Goal: Transaction & Acquisition: Subscribe to service/newsletter

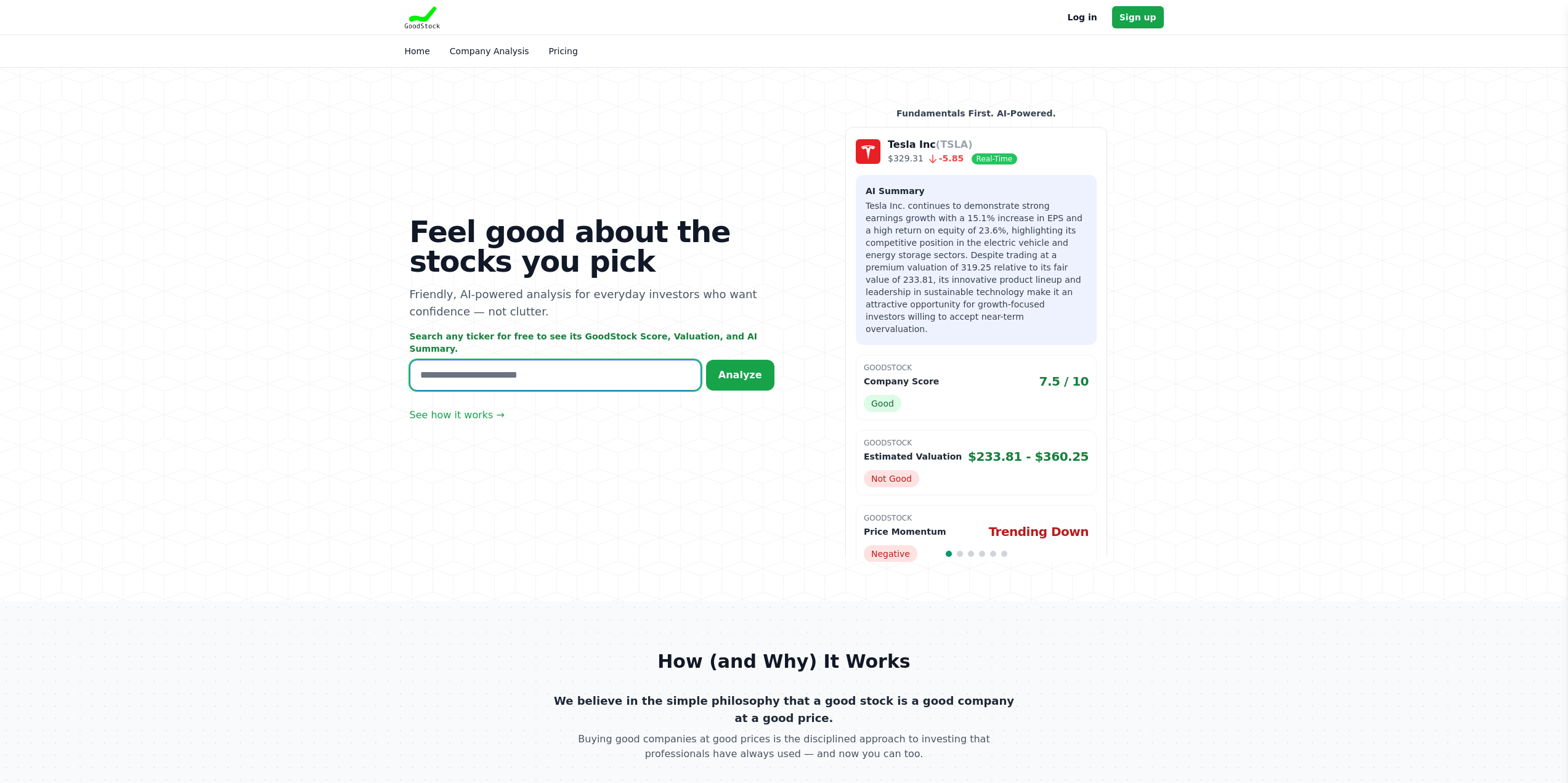
click at [507, 372] on input "text" at bounding box center [555, 375] width 292 height 31
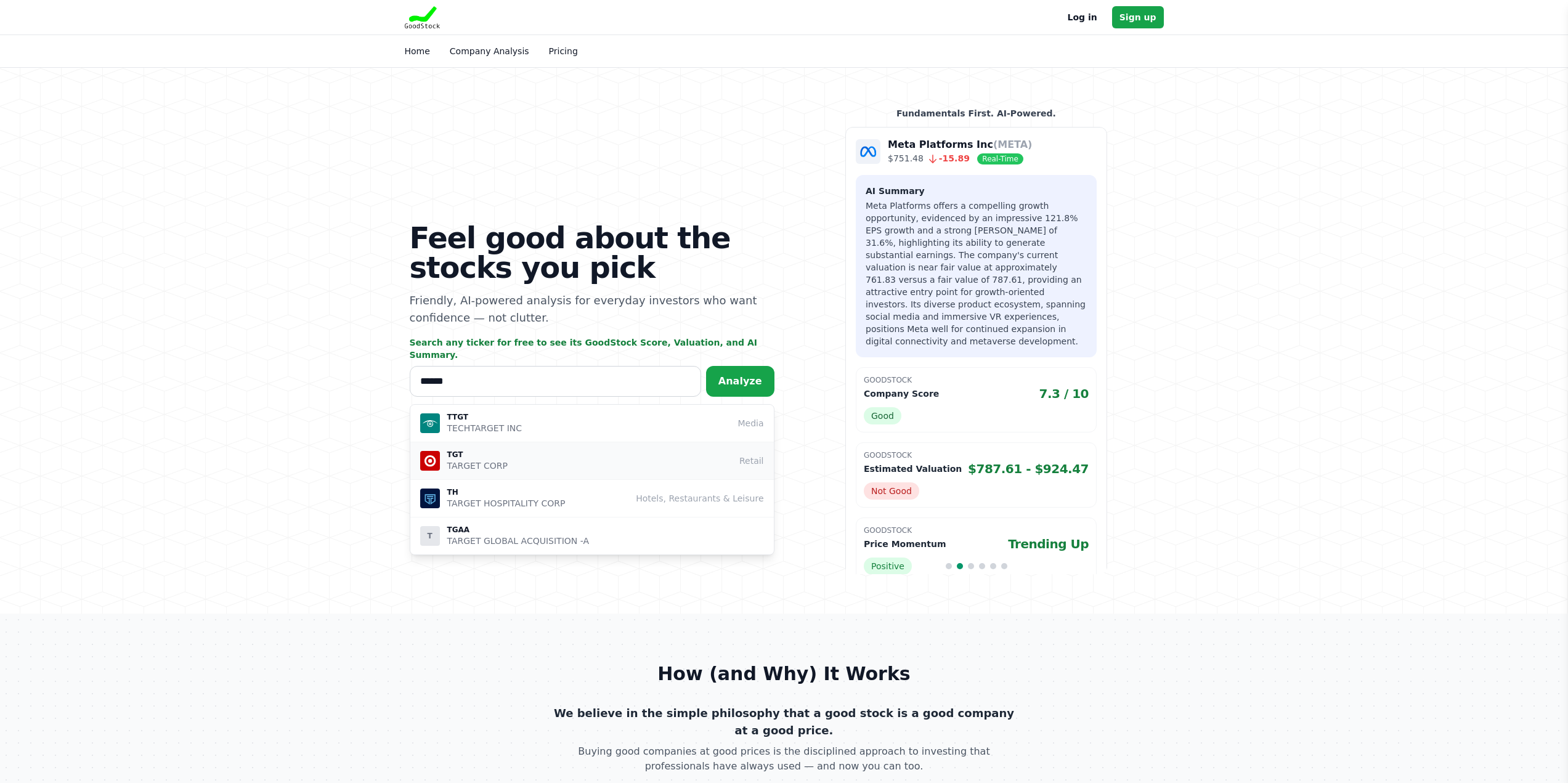
click at [476, 450] on p "TGT" at bounding box center [477, 454] width 60 height 10
type input "***"
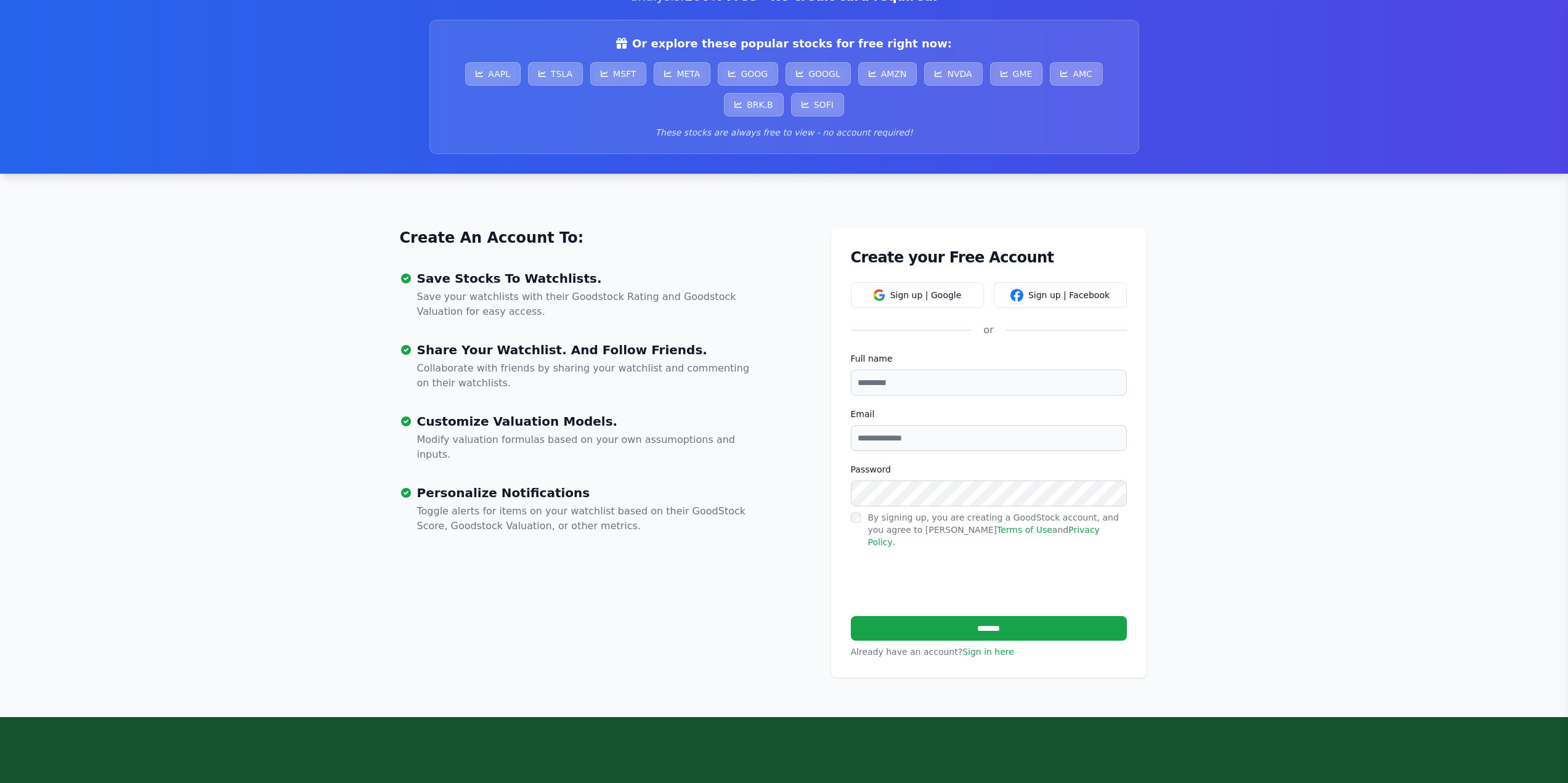
scroll to position [185, 0]
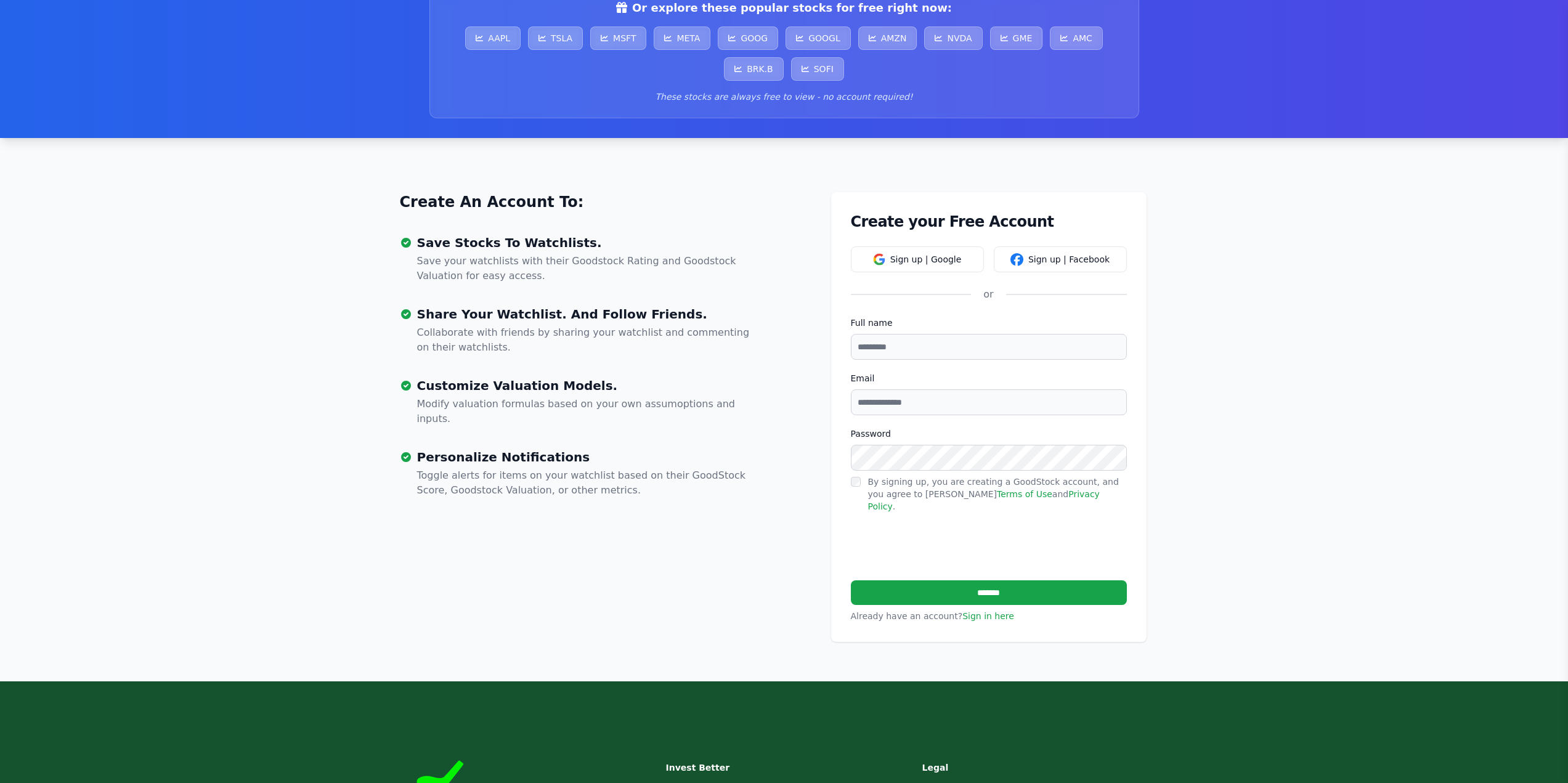
click at [928, 353] on input "Full name" at bounding box center [988, 347] width 276 height 26
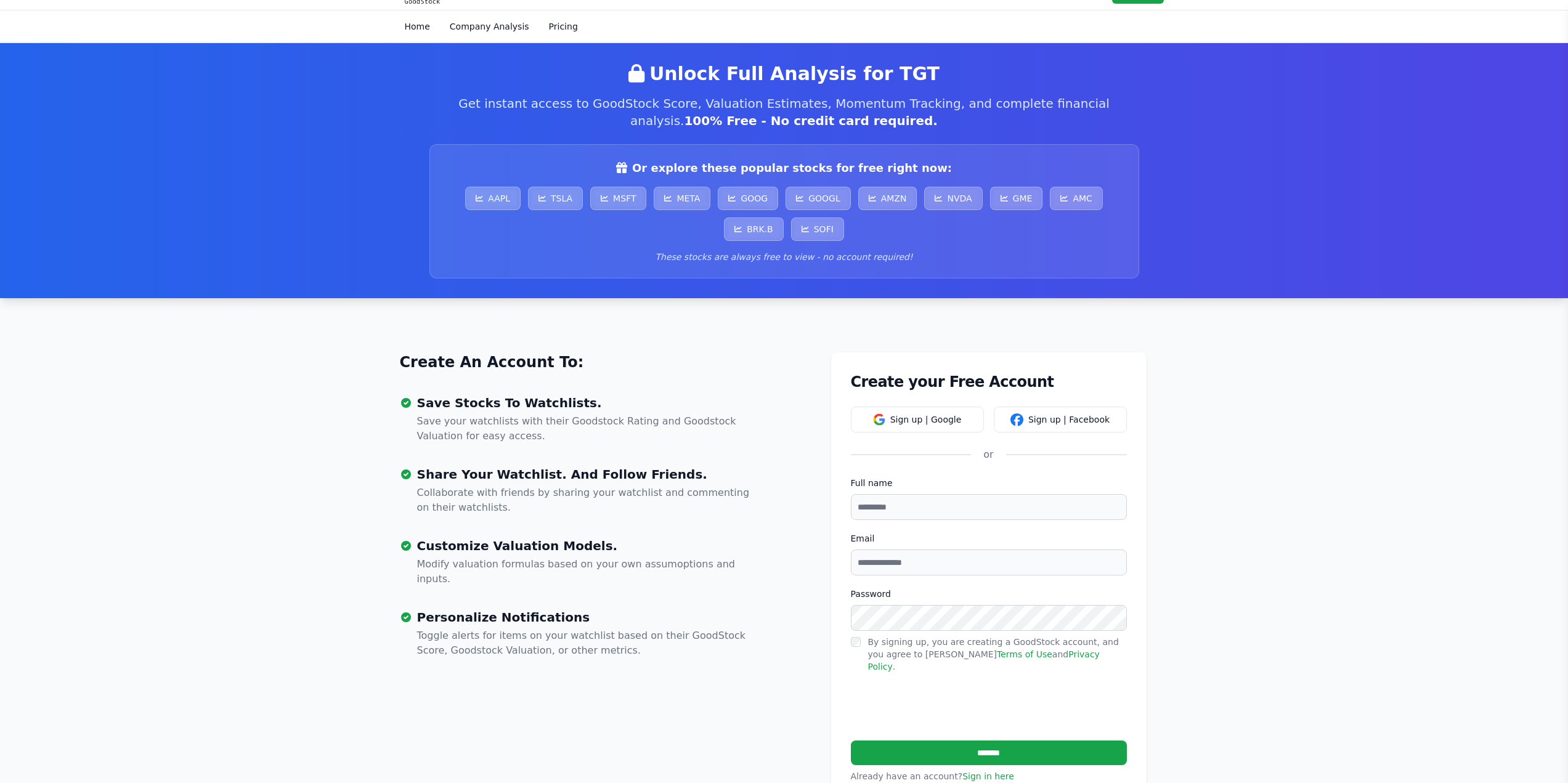
scroll to position [0, 0]
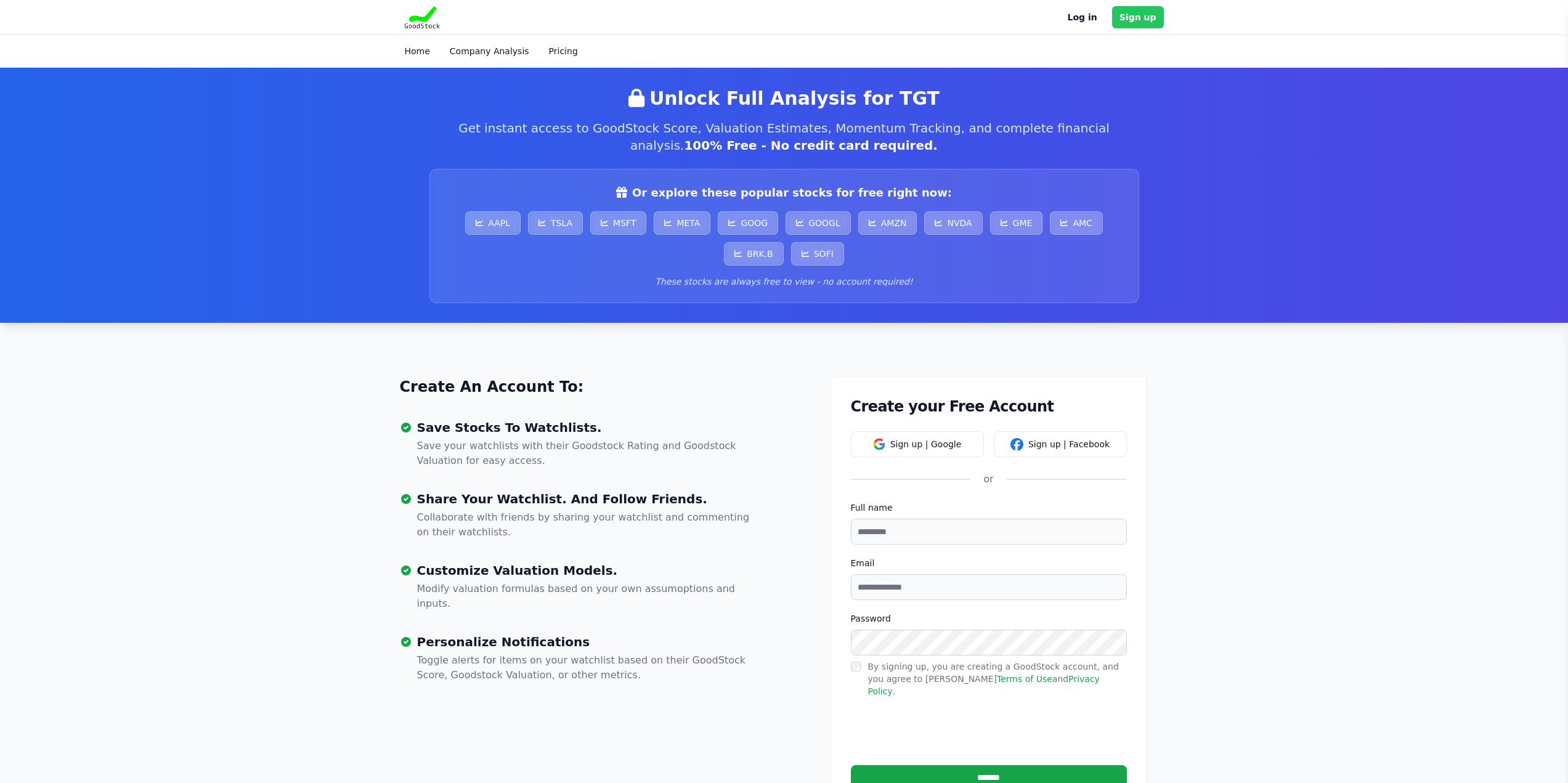
click at [1156, 15] on link "Sign up" at bounding box center [1138, 17] width 52 height 22
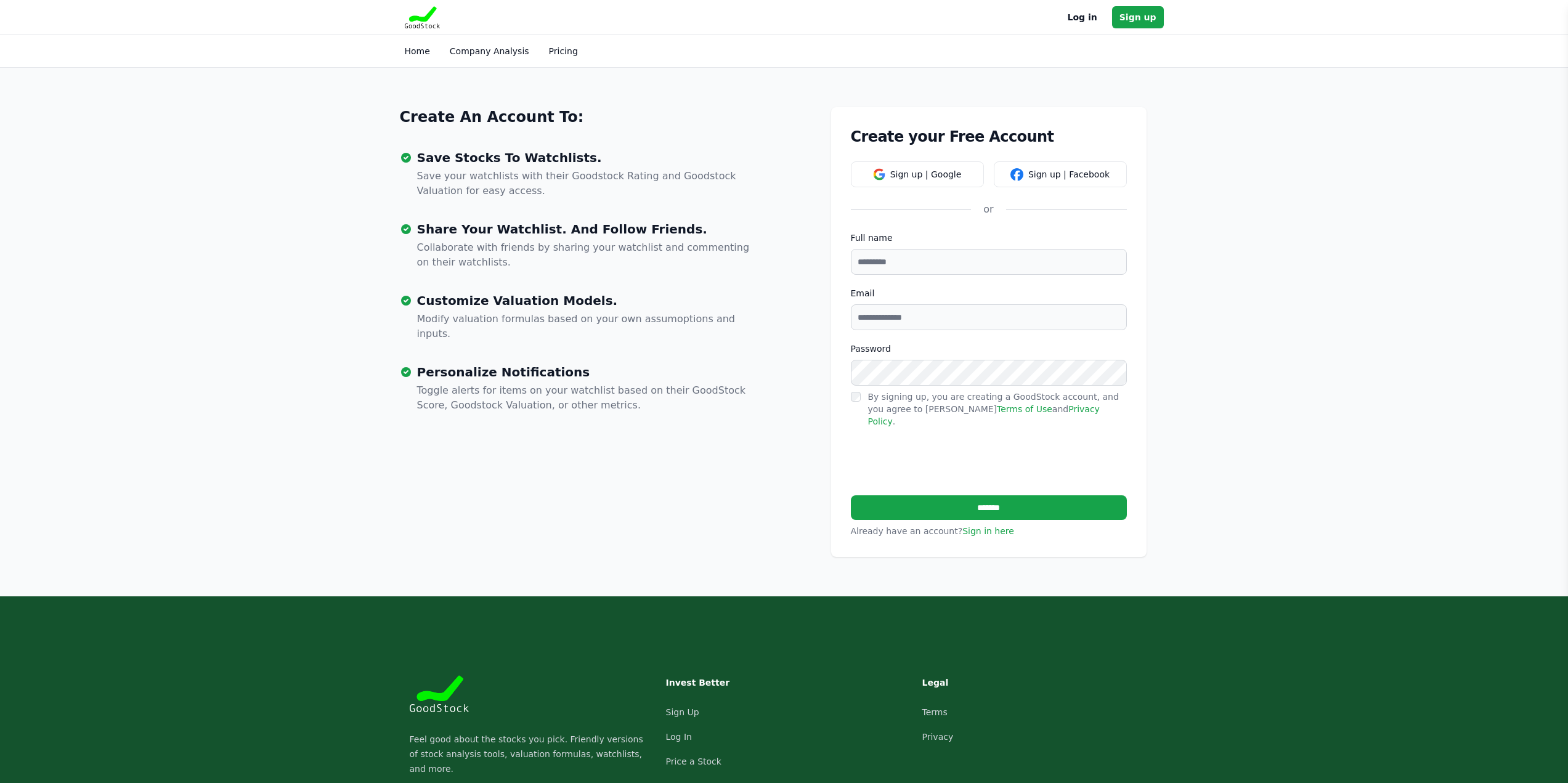
click at [911, 262] on input "Full name" at bounding box center [988, 262] width 276 height 26
click at [926, 175] on button "Sign up | Google" at bounding box center [917, 174] width 133 height 26
